Goal: Information Seeking & Learning: Check status

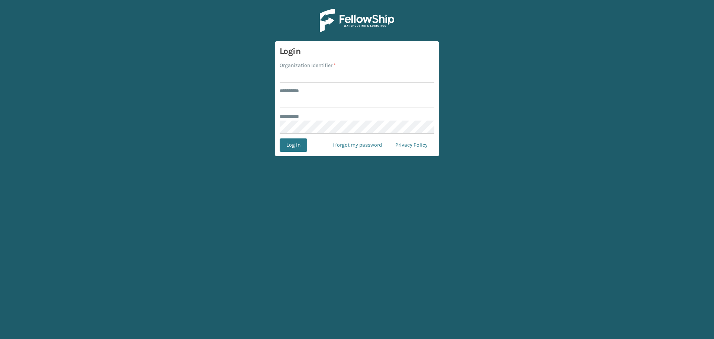
click at [311, 72] on input "Organization Identifier *" at bounding box center [356, 75] width 155 height 13
type input "superadminorganization"
click at [324, 101] on input "******** *" at bounding box center [356, 101] width 155 height 13
type input "*********"
click at [292, 142] on button "Log In" at bounding box center [293, 144] width 28 height 13
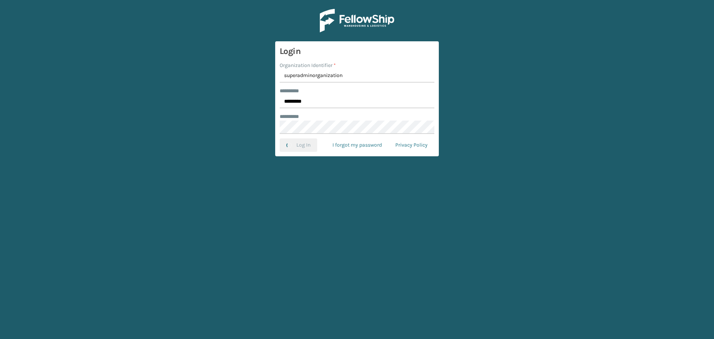
click at [189, 109] on main "Login Organization Identifier * superadminorganization ******** * ********* ***…" at bounding box center [357, 169] width 714 height 339
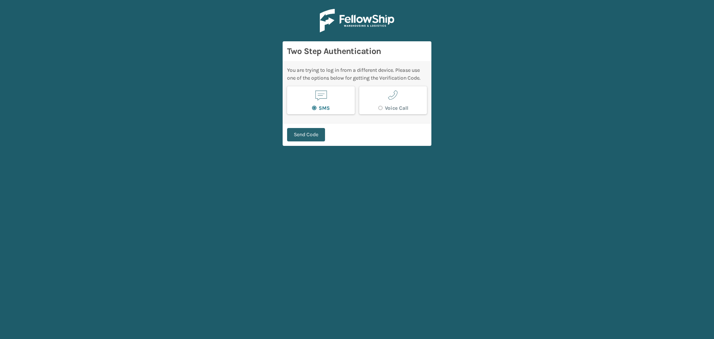
click at [306, 135] on button "Send Code" at bounding box center [306, 134] width 38 height 13
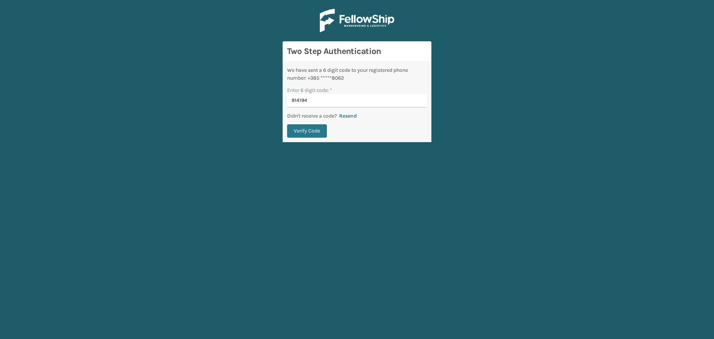
type input "914194"
click at [287, 124] on button "Verify Code" at bounding box center [307, 130] width 40 height 13
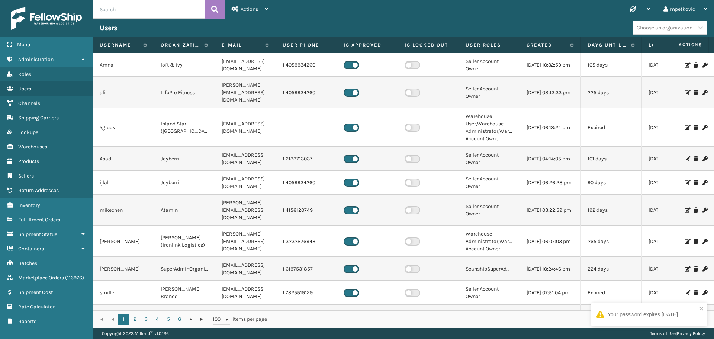
click at [649, 307] on div "Your password expires [DATE]." at bounding box center [649, 314] width 116 height 24
click at [274, 20] on div "Users Choose an organization" at bounding box center [403, 28] width 621 height 19
click at [41, 217] on span "Fulfillment Orders" at bounding box center [39, 219] width 42 height 6
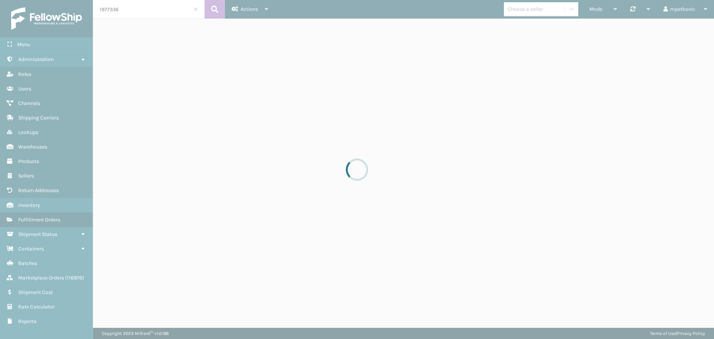
click at [152, 11] on input "1977336" at bounding box center [148, 9] width 111 height 19
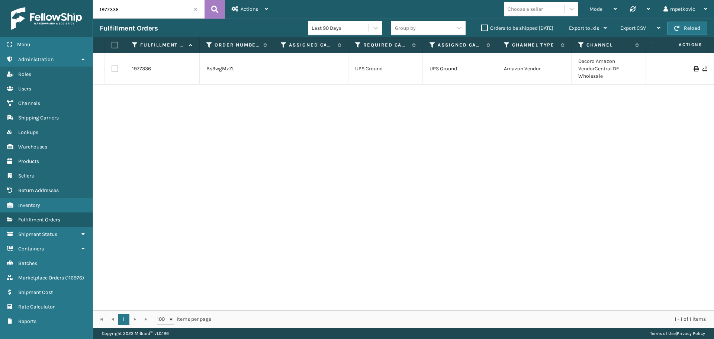
click at [153, 10] on input "1977336" at bounding box center [148, 9] width 111 height 19
paste input "SA529972"
click at [215, 5] on icon at bounding box center [214, 9] width 7 height 11
type input "SA529972"
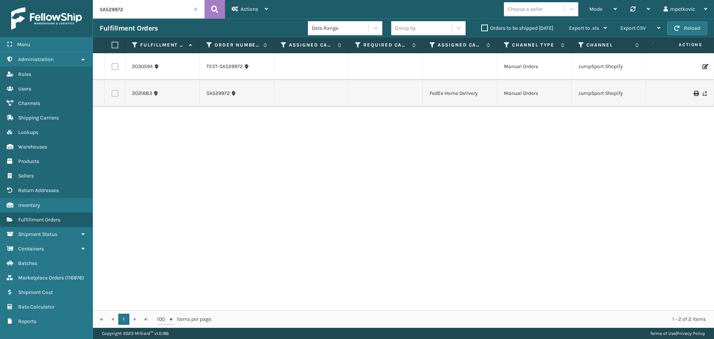
click at [182, 125] on div "2030594 TEST-SA529972 Manual Orders JumpSport Shopify Canceled - RBJ-S-20765-14…" at bounding box center [403, 181] width 621 height 257
click at [223, 93] on link "SA529972" at bounding box center [217, 93] width 23 height 7
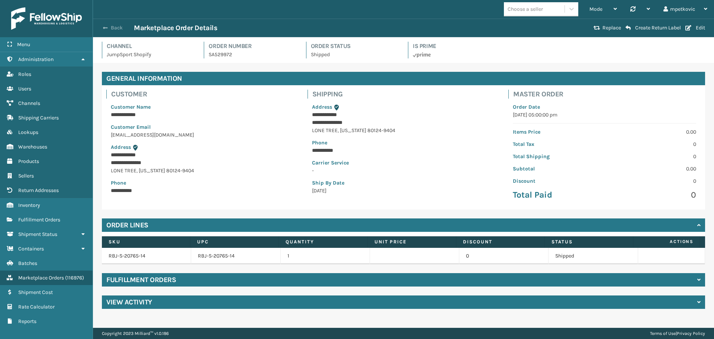
click at [115, 29] on button "Back" at bounding box center [117, 28] width 34 height 7
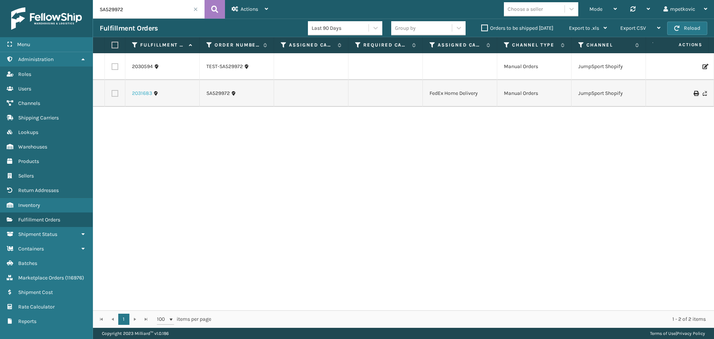
click at [142, 93] on link "2031683" at bounding box center [142, 93] width 20 height 7
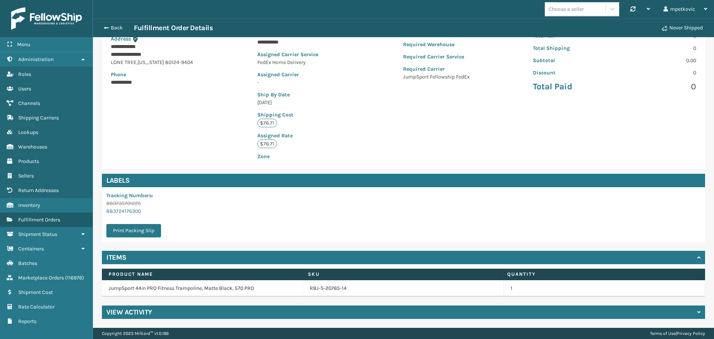
scroll to position [109, 0]
click at [192, 129] on div "**********" at bounding box center [403, 73] width 603 height 192
click at [266, 317] on div "View Activity" at bounding box center [403, 311] width 603 height 13
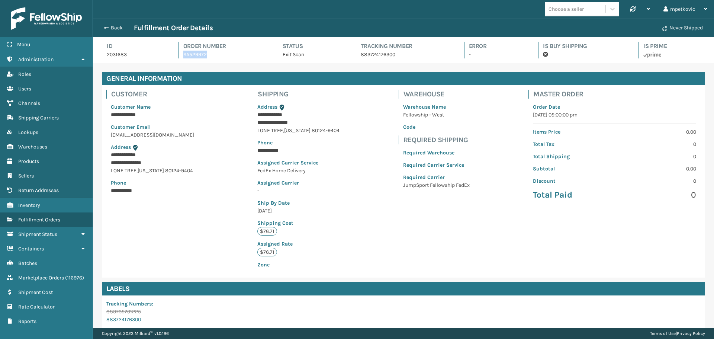
drag, startPoint x: 214, startPoint y: 55, endPoint x: 172, endPoint y: 51, distance: 41.8
click at [172, 51] on div "Id 2031683 Order Number SA529972 Status Exit Scan Tracking Number 883724176300 …" at bounding box center [403, 52] width 603 height 21
copy link "SA529972"
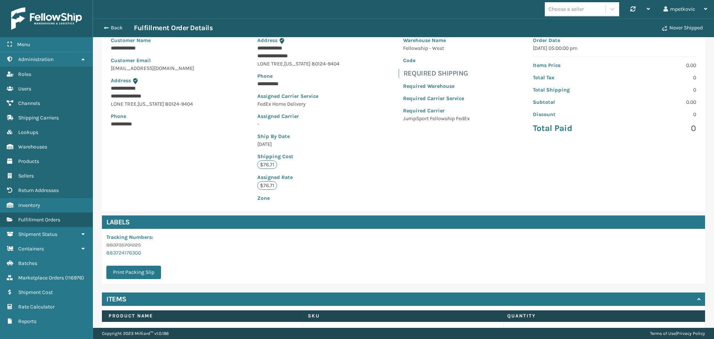
scroll to position [74, 0]
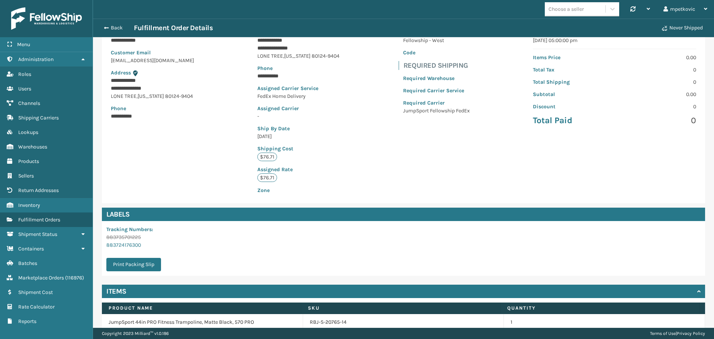
click at [138, 160] on div "**********" at bounding box center [403, 107] width 603 height 192
click at [157, 146] on div "**********" at bounding box center [403, 107] width 603 height 192
click at [167, 186] on div "**********" at bounding box center [403, 107] width 603 height 192
click at [190, 160] on div "**********" at bounding box center [403, 107] width 603 height 192
click at [217, 164] on div "**********" at bounding box center [403, 107] width 603 height 192
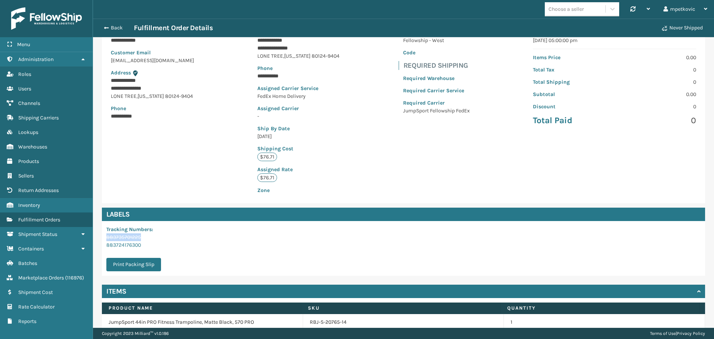
drag, startPoint x: 142, startPoint y: 238, endPoint x: 104, endPoint y: 237, distance: 38.3
click at [104, 237] on div "Tracking Numbers : 883735701225 883724176300 Print Packing Slip" at bounding box center [136, 248] width 68 height 55
copy p "883735701225"
drag, startPoint x: 163, startPoint y: 248, endPoint x: 106, endPoint y: 245, distance: 56.6
click at [106, 245] on p "883724176300" at bounding box center [135, 245] width 59 height 8
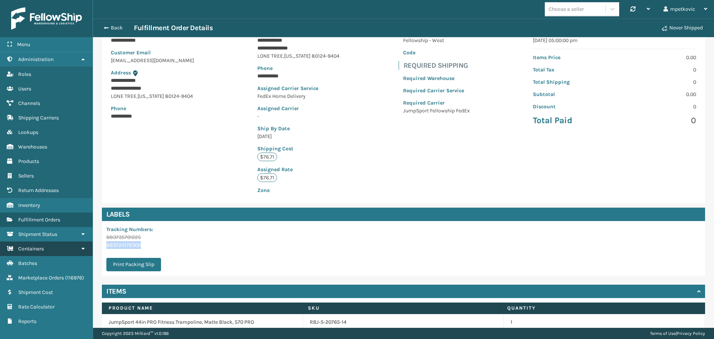
copy link "883724176300"
drag, startPoint x: 148, startPoint y: 238, endPoint x: 105, endPoint y: 236, distance: 42.4
click at [105, 236] on div "Tracking Numbers : 883735701225 883724176300 Print Packing Slip" at bounding box center [136, 248] width 68 height 55
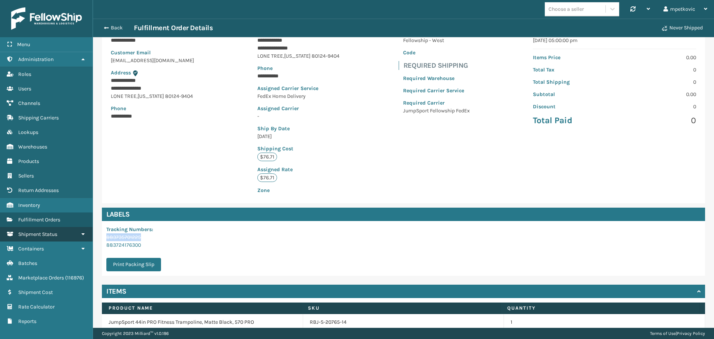
copy p "883735701225"
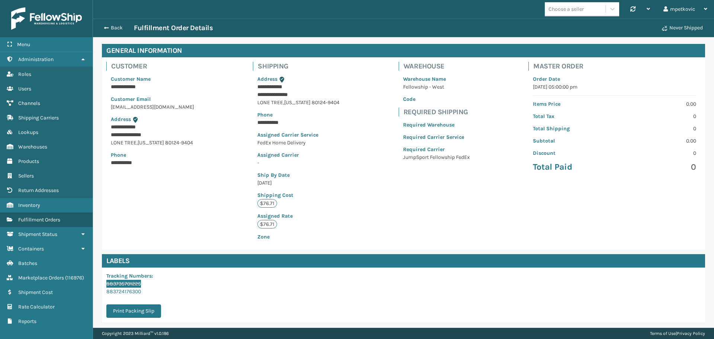
scroll to position [0, 0]
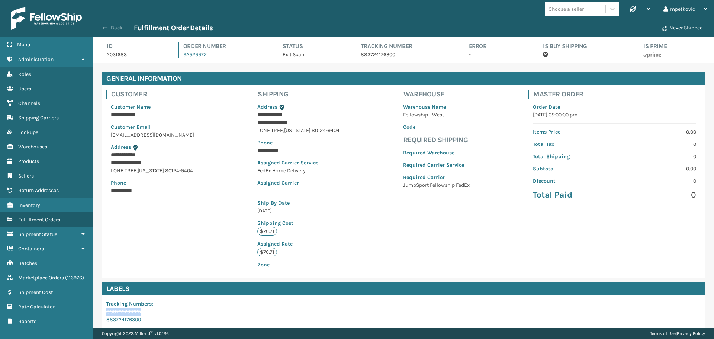
click at [116, 29] on button "Back" at bounding box center [117, 28] width 34 height 7
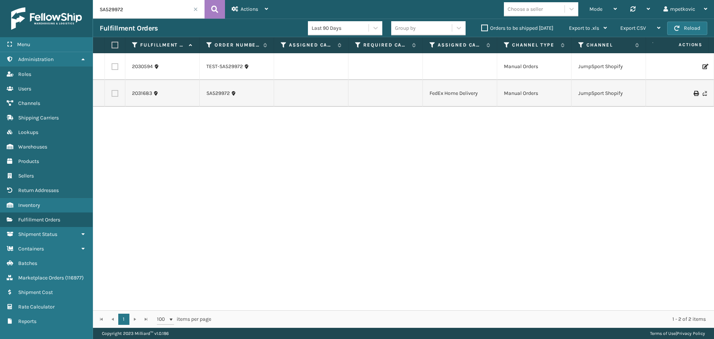
click at [113, 43] on label at bounding box center [113, 45] width 4 height 7
click at [112, 43] on input "checkbox" at bounding box center [111, 45] width 0 height 5
checkbox input "true"
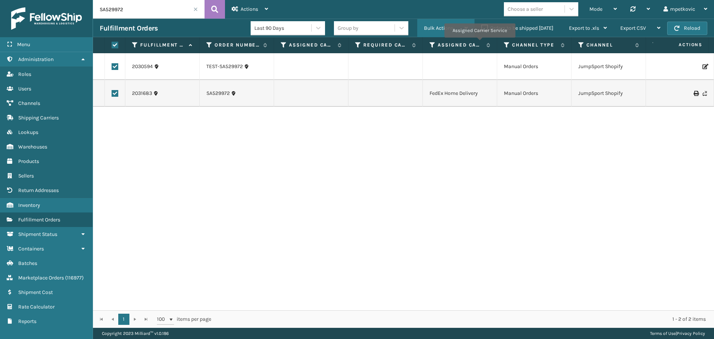
click at [437, 30] on span "Bulk Actions" at bounding box center [438, 28] width 29 height 6
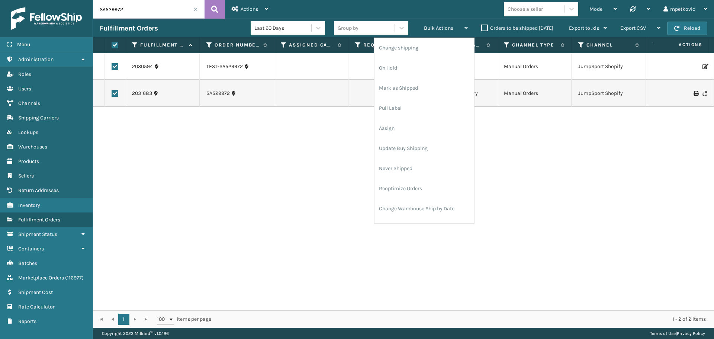
click at [178, 164] on div "2030594 TEST-SA529972 Manual Orders JumpSport Shopify Canceled - RBJ-S-20765-14…" at bounding box center [403, 181] width 621 height 257
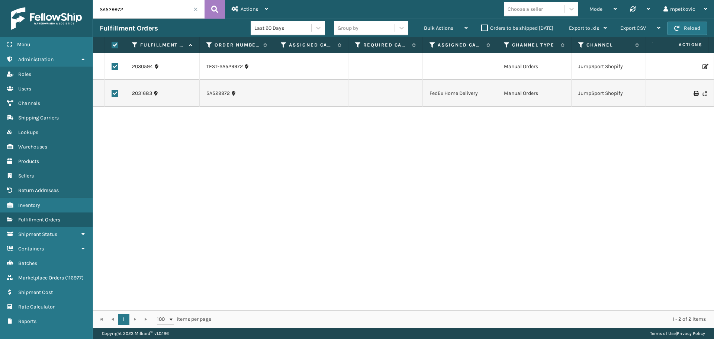
drag, startPoint x: 227, startPoint y: 177, endPoint x: 234, endPoint y: 173, distance: 8.4
click at [227, 177] on div "2030594 TEST-SA529972 Manual Orders JumpSport Shopify Canceled - RBJ-S-20765-14…" at bounding box center [403, 181] width 621 height 257
click at [297, 141] on div "2030594 TEST-SA529972 Manual Orders JumpSport Shopify Canceled - RBJ-S-20765-14…" at bounding box center [403, 181] width 621 height 257
click at [310, 135] on div "2030594 TEST-SA529972 Manual Orders JumpSport Shopify Canceled - RBJ-S-20765-14…" at bounding box center [403, 181] width 621 height 257
click at [389, 129] on div "2030594 TEST-SA529972 Manual Orders JumpSport Shopify Canceled - RBJ-S-20765-14…" at bounding box center [403, 181] width 621 height 257
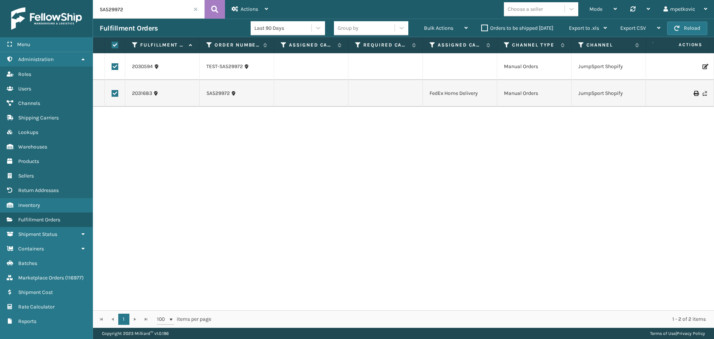
click at [377, 127] on div "2030594 TEST-SA529972 Manual Orders JumpSport Shopify Canceled - RBJ-S-20765-14…" at bounding box center [403, 181] width 621 height 257
click at [326, 138] on div "2030594 TEST-SA529972 Manual Orders JumpSport Shopify Canceled - RBJ-S-20765-14…" at bounding box center [403, 181] width 621 height 257
click at [301, 140] on div "2030594 TEST-SA529972 Manual Orders JumpSport Shopify Canceled - RBJ-S-20765-14…" at bounding box center [403, 181] width 621 height 257
click at [239, 131] on div "2030594 TEST-SA529972 Manual Orders JumpSport Shopify Canceled - RBJ-S-20765-14…" at bounding box center [403, 181] width 621 height 257
click at [232, 138] on div "2030594 TEST-SA529972 Manual Orders JumpSport Shopify Canceled - RBJ-S-20765-14…" at bounding box center [403, 181] width 621 height 257
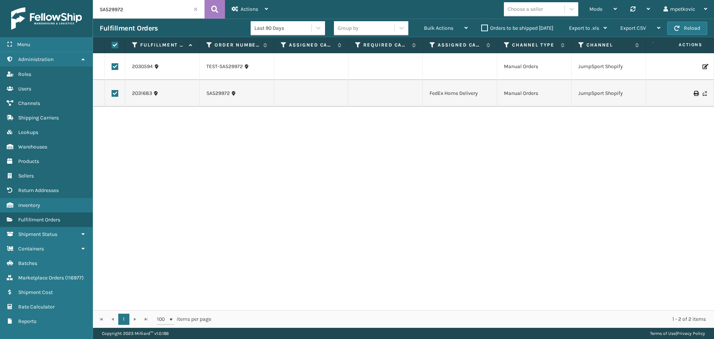
click at [186, 140] on div "2030594 TEST-SA529972 Manual Orders JumpSport Shopify Canceled - RBJ-S-20765-14…" at bounding box center [403, 181] width 621 height 257
click at [172, 143] on div "2030594 TEST-SA529972 Manual Orders JumpSport Shopify Canceled - RBJ-S-20765-14…" at bounding box center [403, 181] width 621 height 257
click at [160, 132] on div "2030594 TEST-SA529972 Manual Orders JumpSport Shopify Canceled - RBJ-S-20765-14…" at bounding box center [403, 181] width 621 height 257
click at [151, 135] on div "2030594 TEST-SA529972 Manual Orders JumpSport Shopify Canceled - RBJ-S-20765-14…" at bounding box center [403, 181] width 621 height 257
click at [148, 130] on div "2030594 TEST-SA529972 Manual Orders JumpSport Shopify Canceled - RBJ-S-20765-14…" at bounding box center [403, 181] width 621 height 257
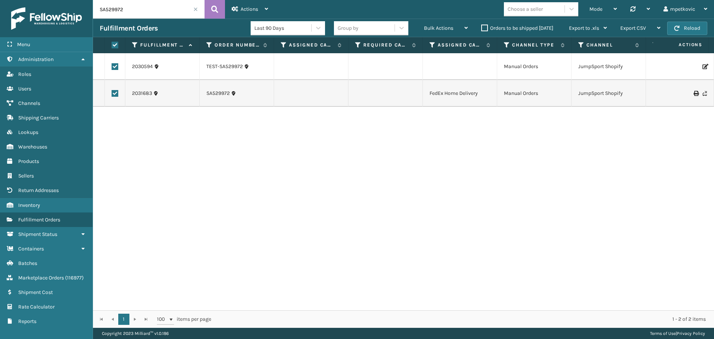
click at [171, 126] on div "2030594 TEST-SA529972 Manual Orders JumpSport Shopify Canceled - RBJ-S-20765-14…" at bounding box center [403, 181] width 621 height 257
click at [116, 48] on label at bounding box center [113, 45] width 4 height 7
click at [112, 48] on input "checkbox" at bounding box center [111, 45] width 0 height 5
checkbox input "false"
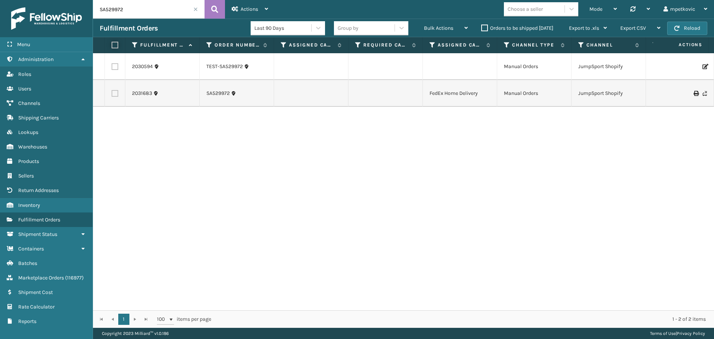
checkbox input "false"
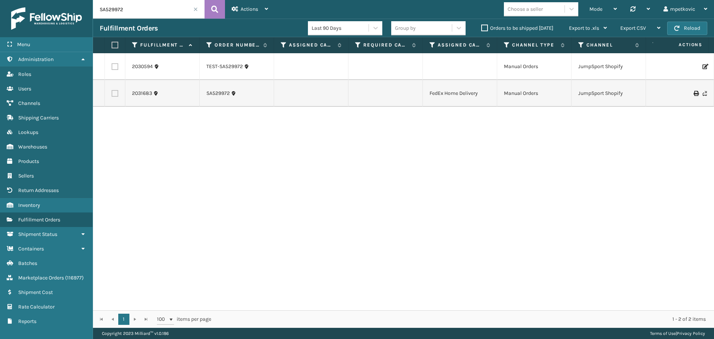
drag, startPoint x: 234, startPoint y: 138, endPoint x: 206, endPoint y: 139, distance: 27.9
click at [233, 138] on div "2030594 TEST-SA529972 Manual Orders JumpSport Shopify Canceled - RBJ-S-20765-14…" at bounding box center [403, 181] width 621 height 257
click at [142, 148] on div "2030594 TEST-SA529972 Manual Orders JumpSport Shopify Canceled - RBJ-S-20765-14…" at bounding box center [403, 181] width 621 height 257
click at [143, 127] on div "2030594 TEST-SA529972 Manual Orders JumpSport Shopify Canceled - RBJ-S-20765-14…" at bounding box center [403, 181] width 621 height 257
click at [176, 123] on div "2030594 TEST-SA529972 Manual Orders JumpSport Shopify Canceled - RBJ-S-20765-14…" at bounding box center [403, 181] width 621 height 257
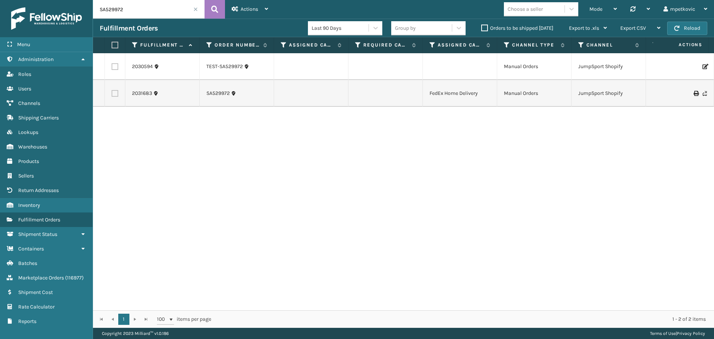
click at [170, 130] on div "2030594 TEST-SA529972 Manual Orders JumpSport Shopify Canceled - RBJ-S-20765-14…" at bounding box center [403, 181] width 621 height 257
click at [176, 124] on div "2030594 TEST-SA529972 Manual Orders JumpSport Shopify Canceled - RBJ-S-20765-14…" at bounding box center [403, 181] width 621 height 257
click at [335, 135] on div "2030594 TEST-SA529972 Manual Orders JumpSport Shopify Canceled - RBJ-S-20765-14…" at bounding box center [403, 181] width 621 height 257
click at [287, 114] on div "2030594 TEST-SA529972 Manual Orders JumpSport Shopify Canceled - RBJ-S-20765-14…" at bounding box center [403, 181] width 621 height 257
click at [219, 92] on link "SA529972" at bounding box center [217, 93] width 23 height 7
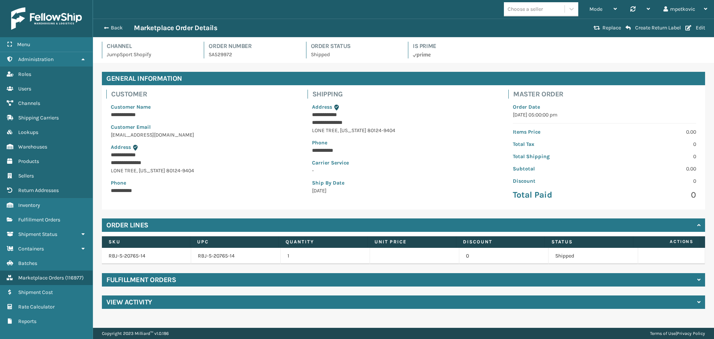
click at [246, 282] on div "Fulfillment Orders" at bounding box center [403, 279] width 603 height 13
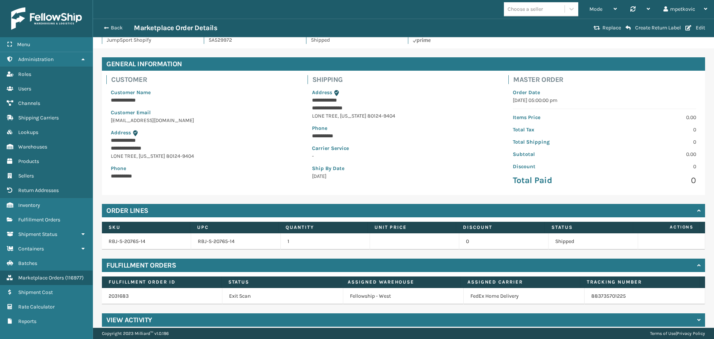
scroll to position [22, 0]
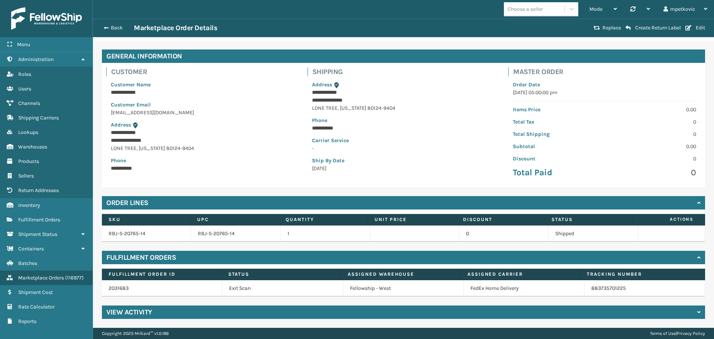
click at [305, 134] on div "**********" at bounding box center [403, 124] width 201 height 115
click at [411, 152] on div "**********" at bounding box center [403, 126] width 192 height 100
drag, startPoint x: 618, startPoint y: 288, endPoint x: 576, endPoint y: 288, distance: 41.6
click at [584, 288] on td "883735701225" at bounding box center [644, 288] width 120 height 16
copy link "883735701225"
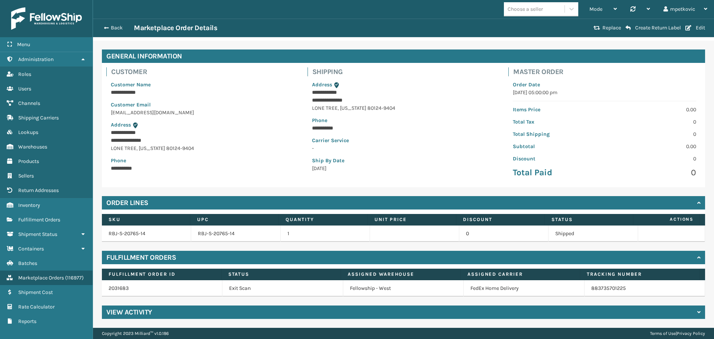
click at [472, 163] on p "Ship By Date" at bounding box center [403, 160] width 183 height 8
drag, startPoint x: 623, startPoint y: 286, endPoint x: 573, endPoint y: 286, distance: 49.8
click at [573, 286] on tr "2031683 Exit Scan Fellowship - West FedEx Home Delivery 883735701225" at bounding box center [403, 288] width 603 height 16
copy tr "883735701225"
click at [449, 158] on p "Ship By Date" at bounding box center [403, 160] width 183 height 8
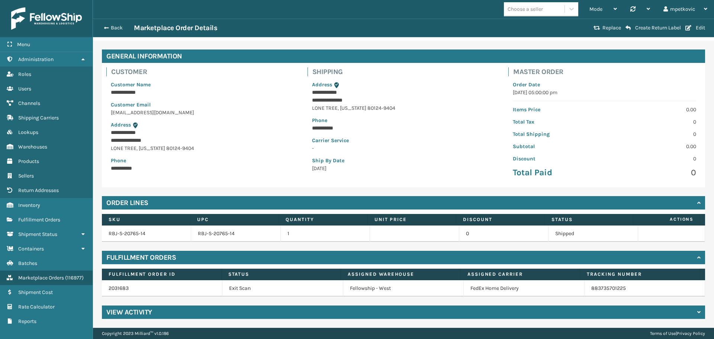
scroll to position [0, 0]
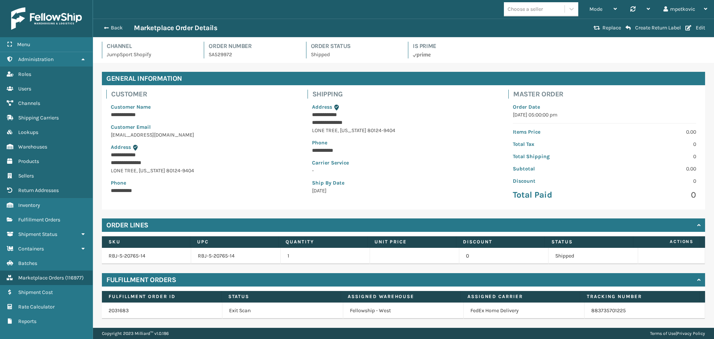
click at [264, 62] on div "Channel JumpSport Shopify Order Number SA529972 Order Status Shipped Is Prime" at bounding box center [403, 52] width 612 height 21
click at [181, 52] on p "JumpSport Shopify" at bounding box center [151, 55] width 88 height 8
click at [173, 45] on h4 "Channel" at bounding box center [151, 46] width 88 height 9
click at [183, 43] on h4 "Channel" at bounding box center [151, 46] width 88 height 9
click at [171, 40] on div "Channel JumpSport Shopify Order Number SA529972 Order Status Shipped Is Prime" at bounding box center [403, 50] width 621 height 26
